Goal: Information Seeking & Learning: Learn about a topic

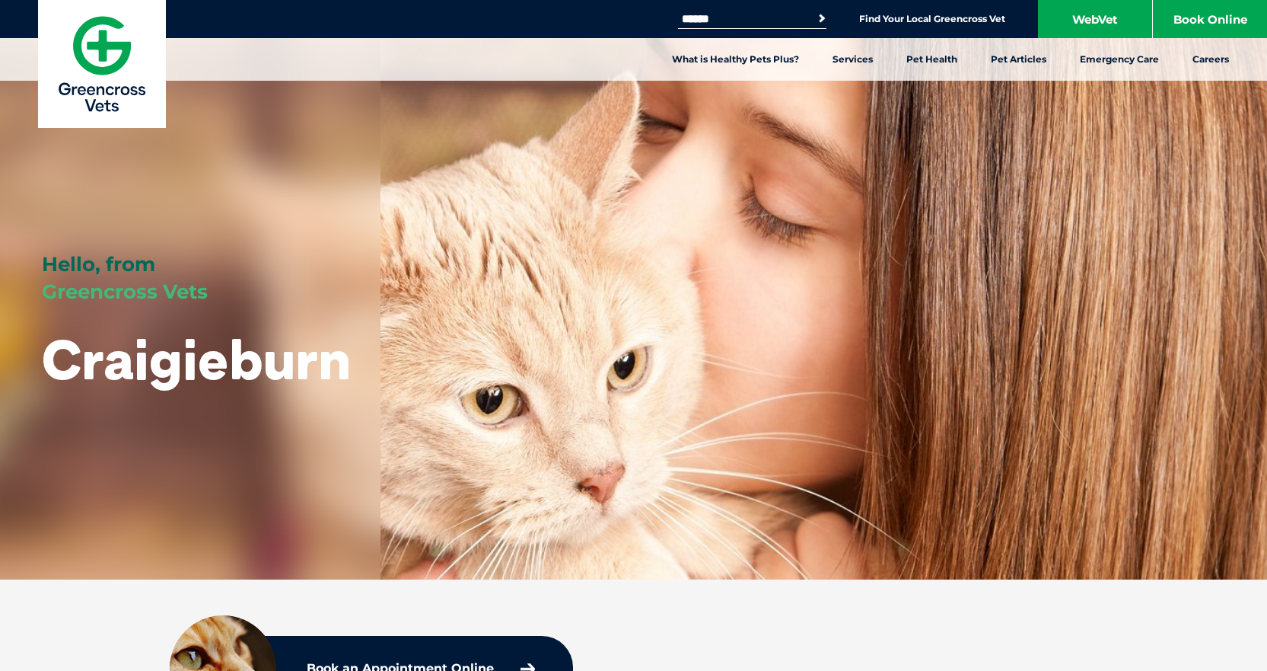
click at [814, 20] on button "Search" at bounding box center [809, 18] width 35 height 22
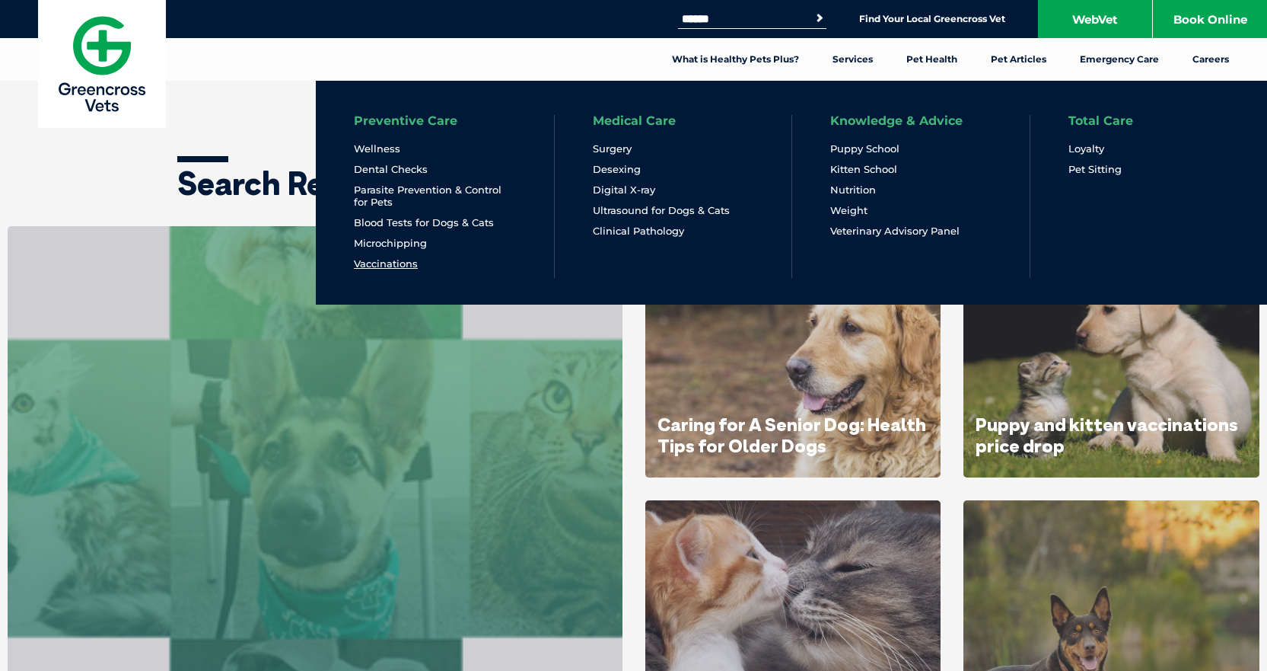
click at [406, 265] on link "Vaccinations" at bounding box center [386, 263] width 64 height 13
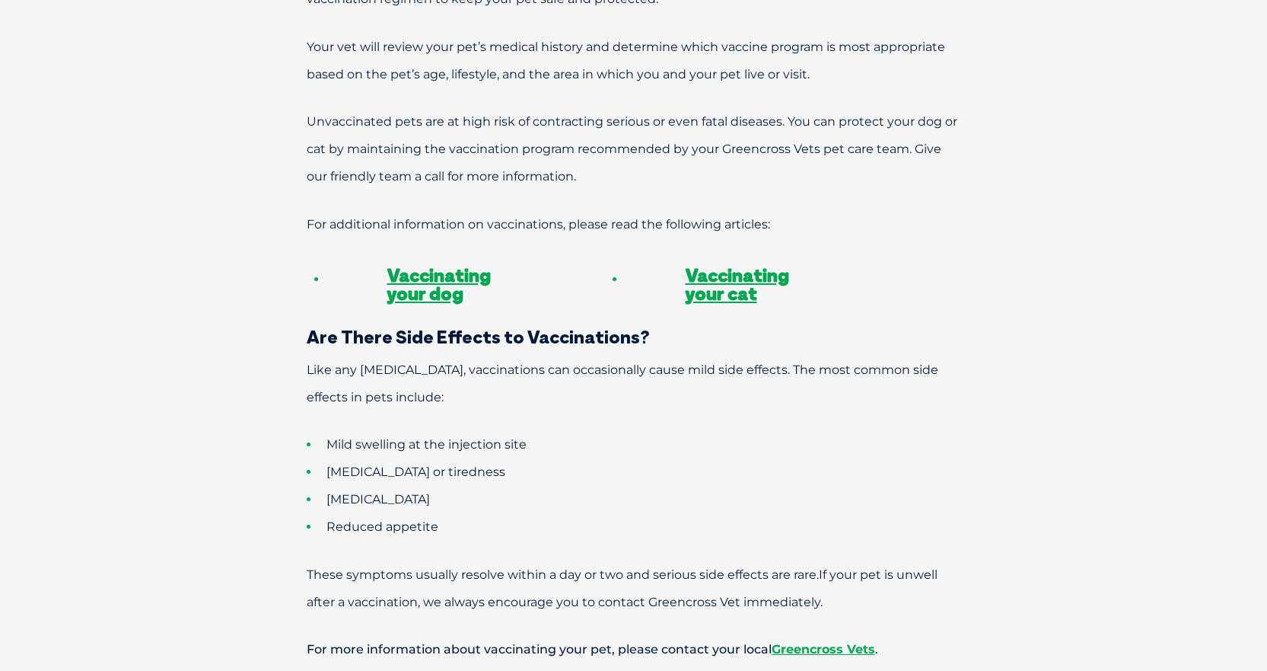
scroll to position [1294, 0]
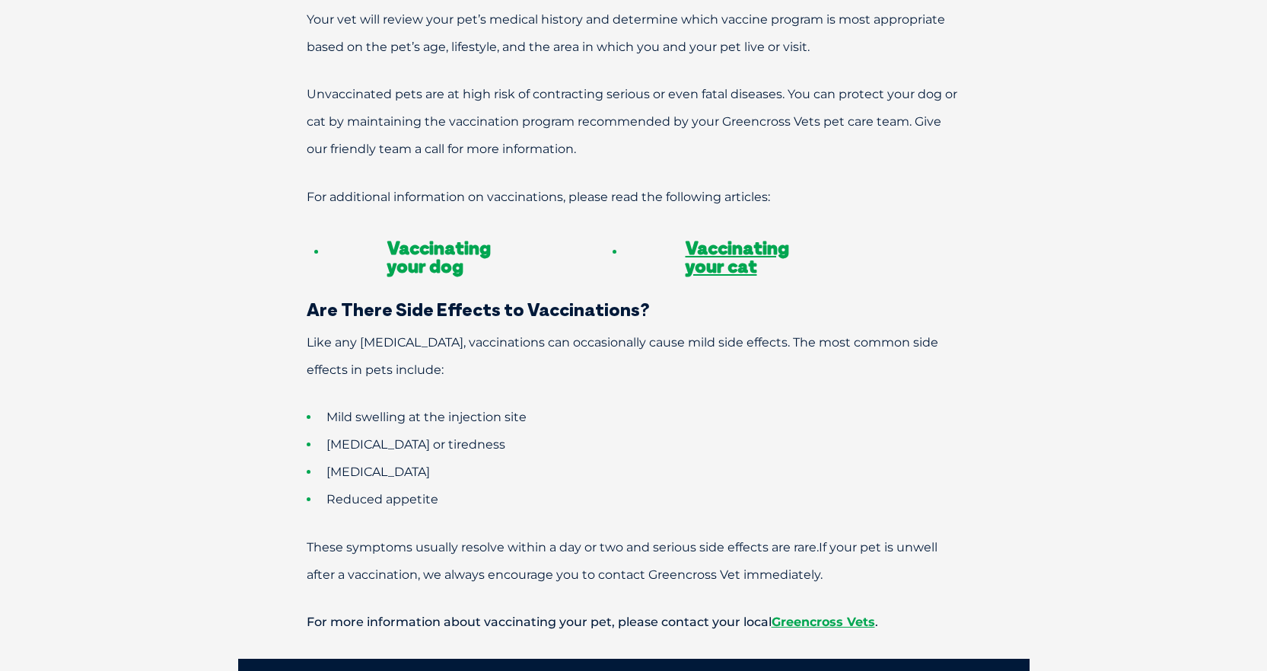
click at [416, 236] on link "Vaccinating your dog" at bounding box center [439, 256] width 104 height 41
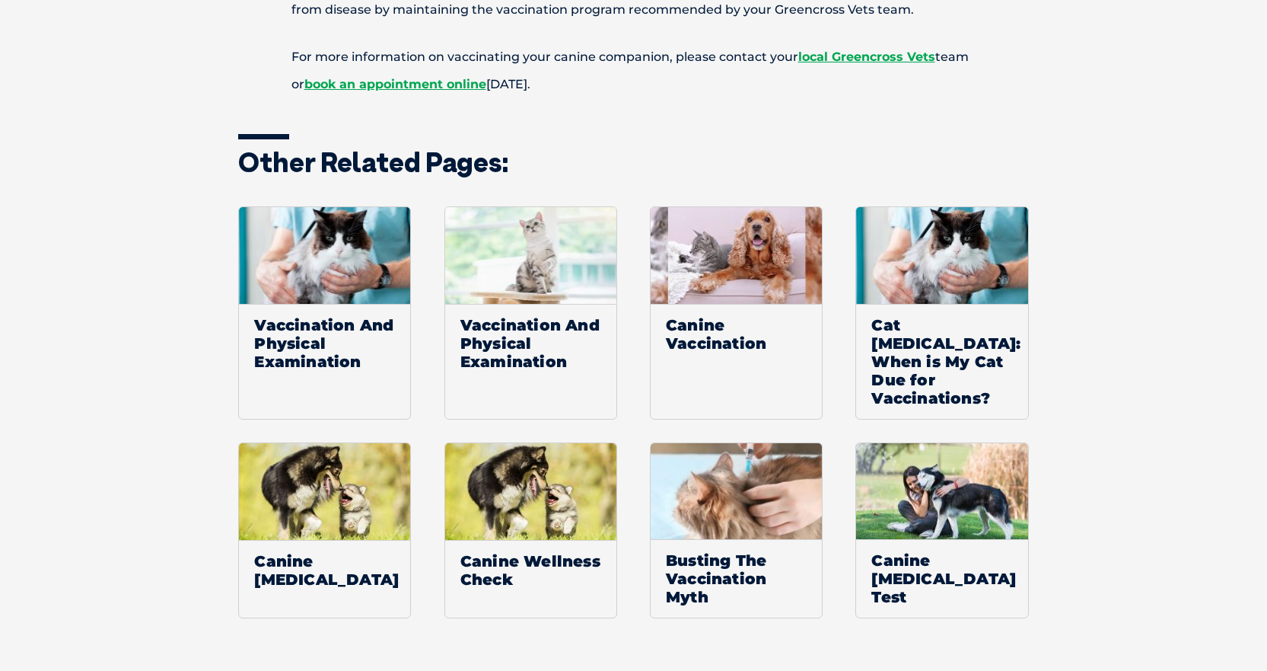
scroll to position [2740, 0]
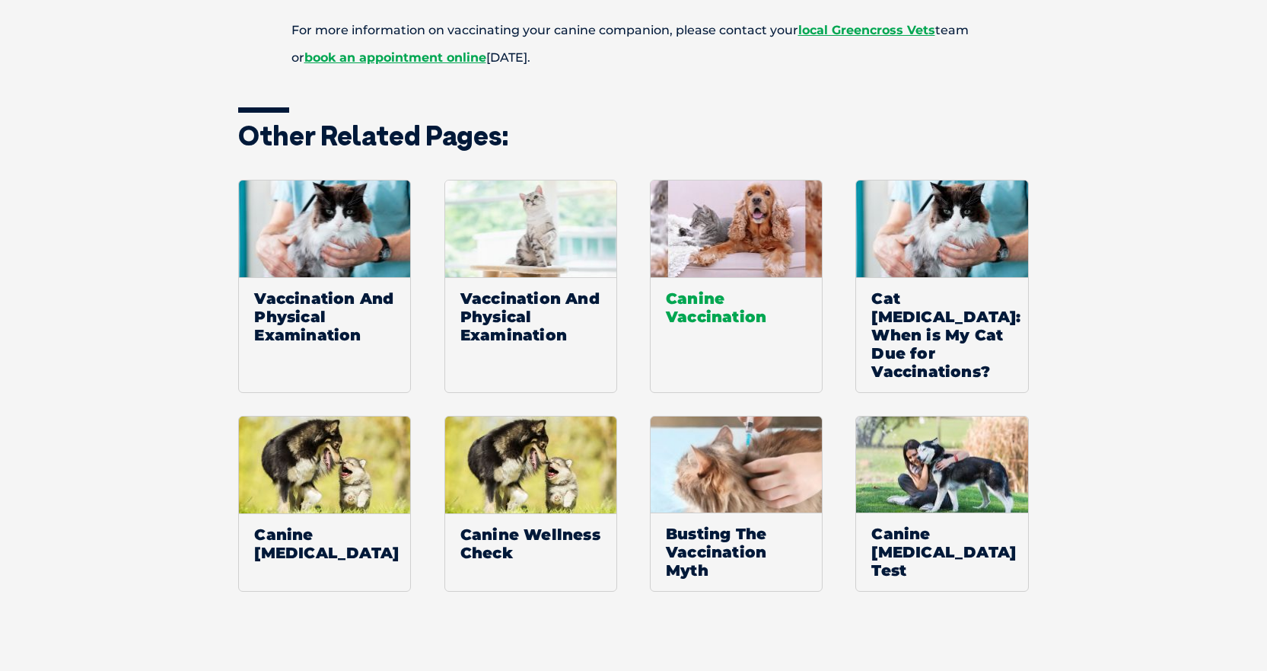
click at [692, 285] on span "Canine Vaccination" at bounding box center [736, 307] width 171 height 60
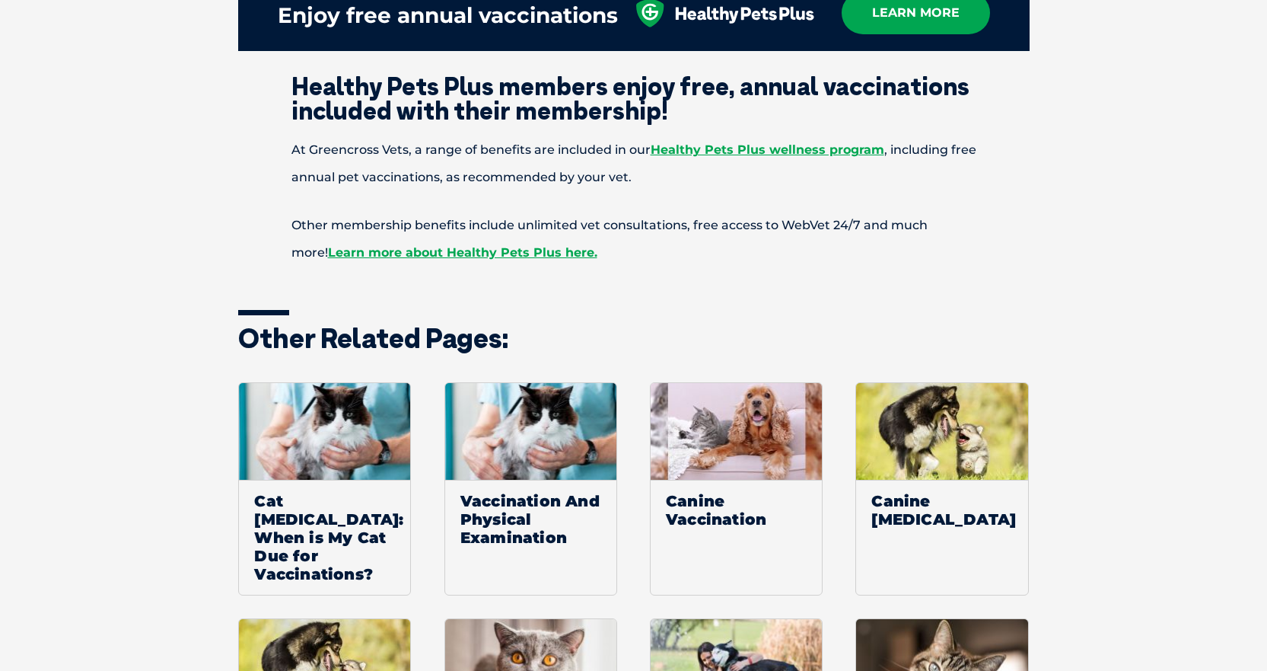
scroll to position [1903, 0]
